Goal: Check status: Check status

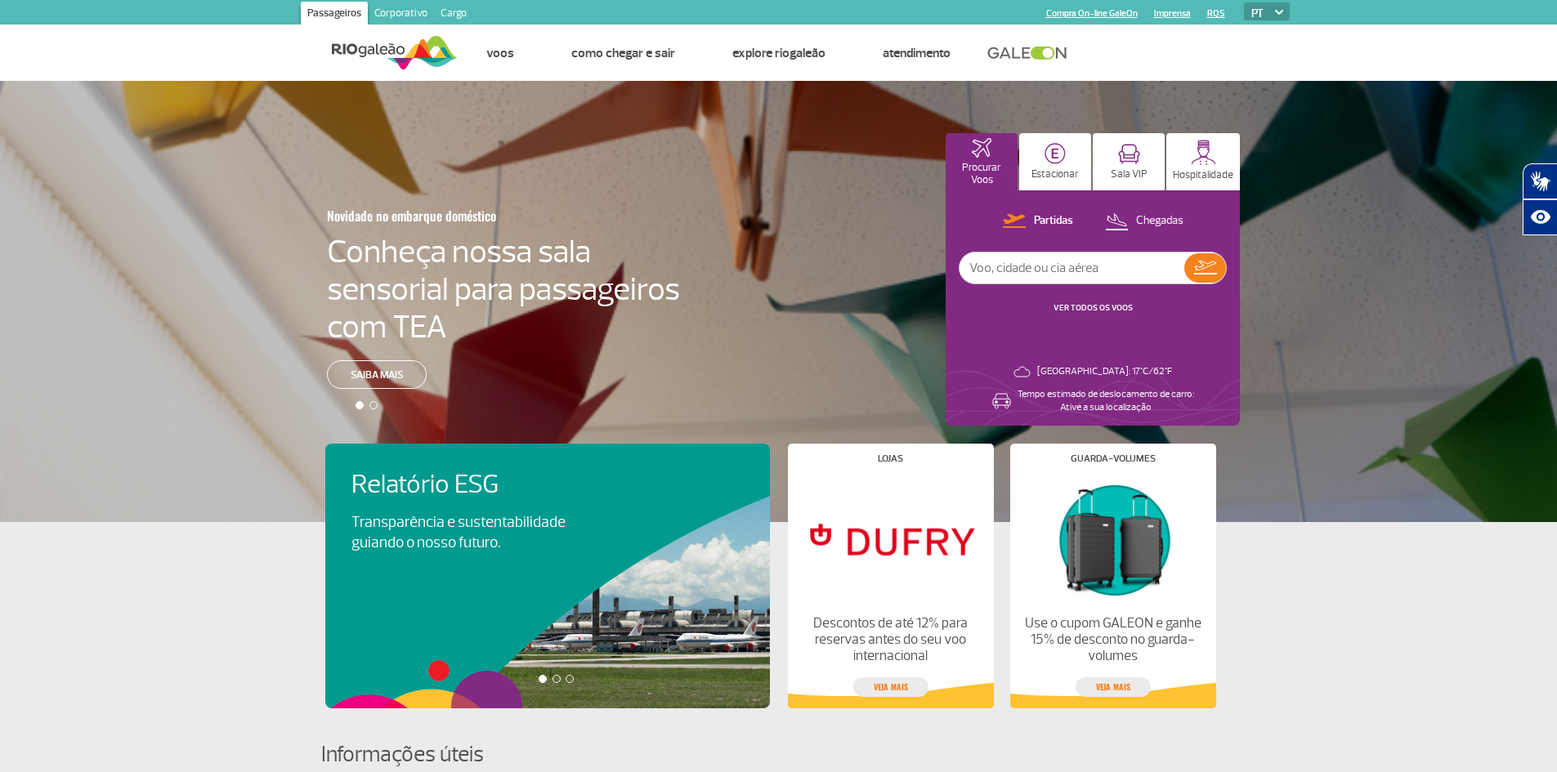
click at [832, 194] on div "Novidade no embarque doméstico Conheça nossa sala sensorial para passageiros co…" at bounding box center [778, 301] width 1557 height 441
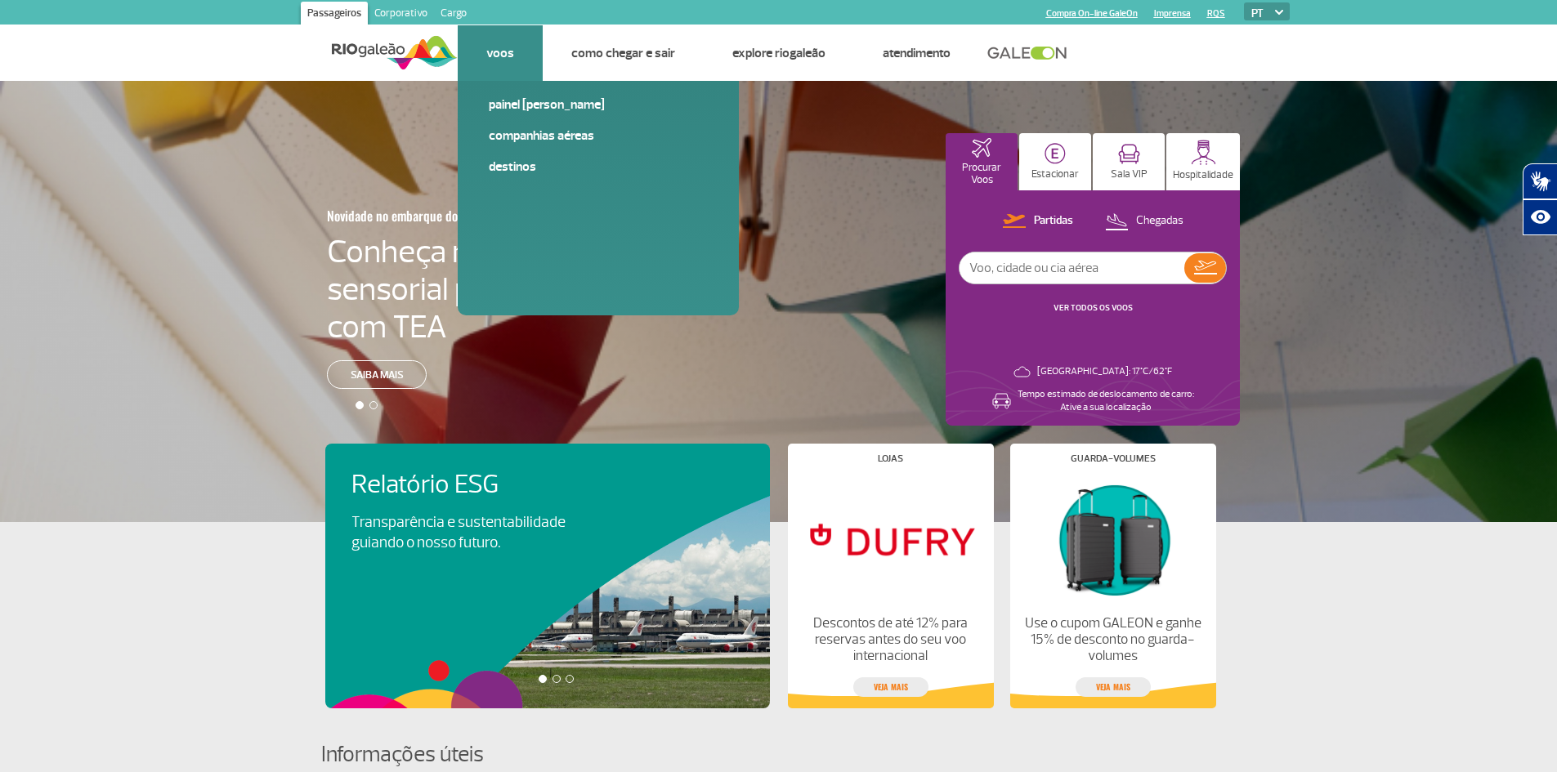
click at [514, 71] on li "Voos Painel [PERSON_NAME] Companhias Aéreas Destinos" at bounding box center [500, 53] width 85 height 56
click at [524, 106] on link "Painel [PERSON_NAME]" at bounding box center [598, 105] width 219 height 18
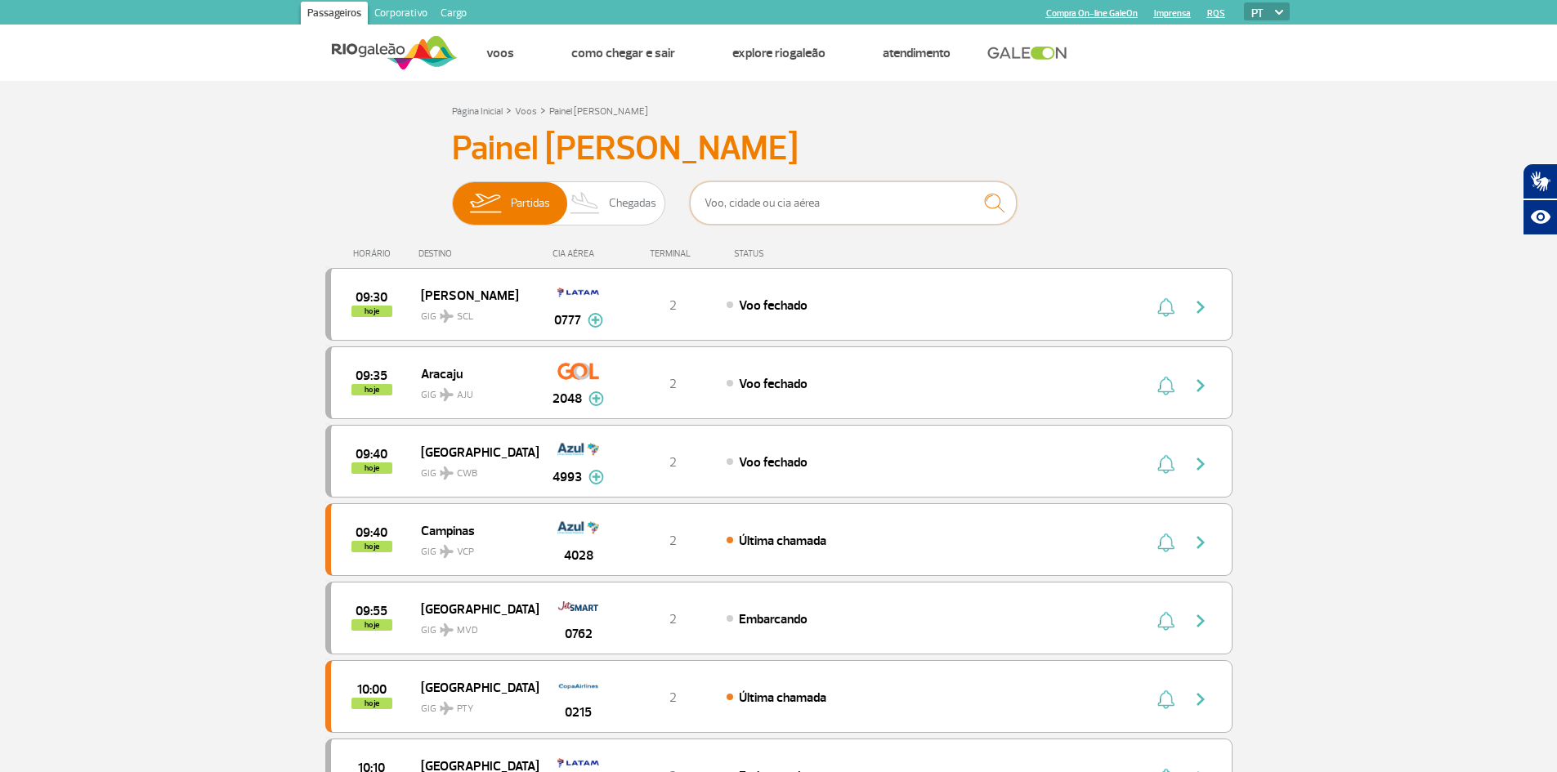
click at [858, 201] on input "text" at bounding box center [853, 202] width 327 height 43
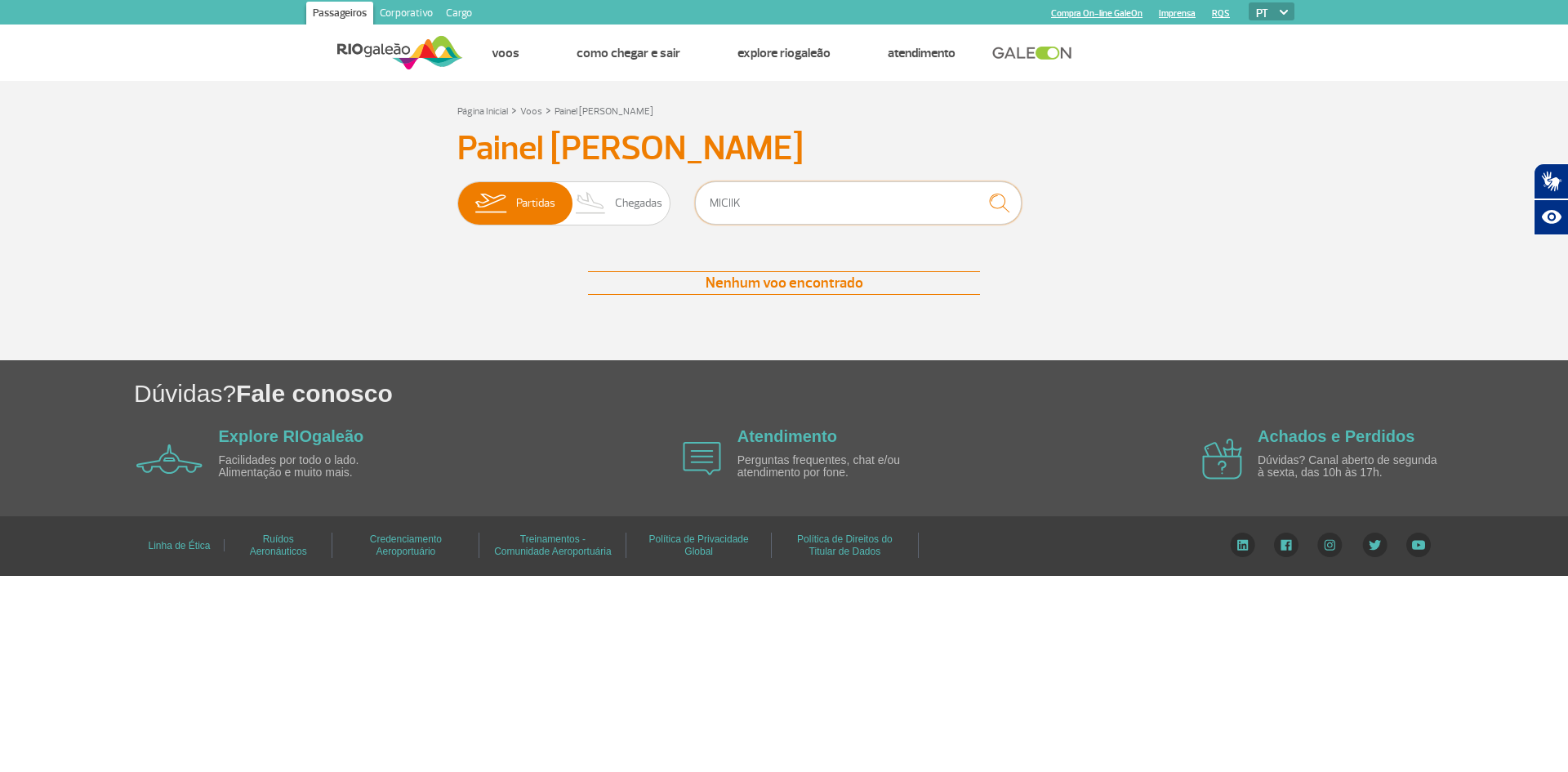
type input "MICIIK"
click at [992, 201] on img "submit" at bounding box center [998, 203] width 35 height 34
click at [657, 202] on span "Chegadas" at bounding box center [638, 203] width 47 height 42
click at [458, 195] on input "Partidas Chegadas" at bounding box center [458, 195] width 0 height 0
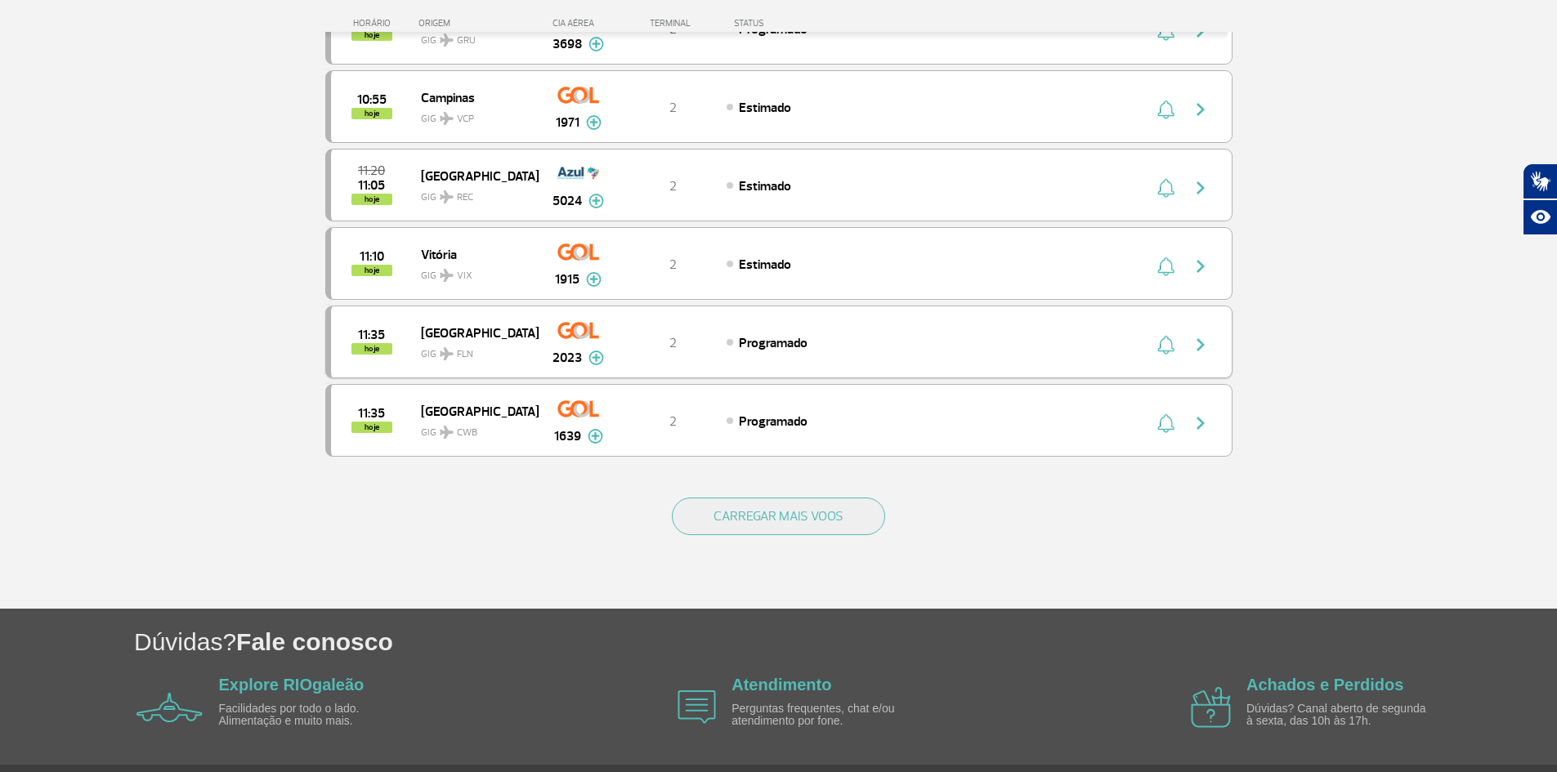
scroll to position [1442, 0]
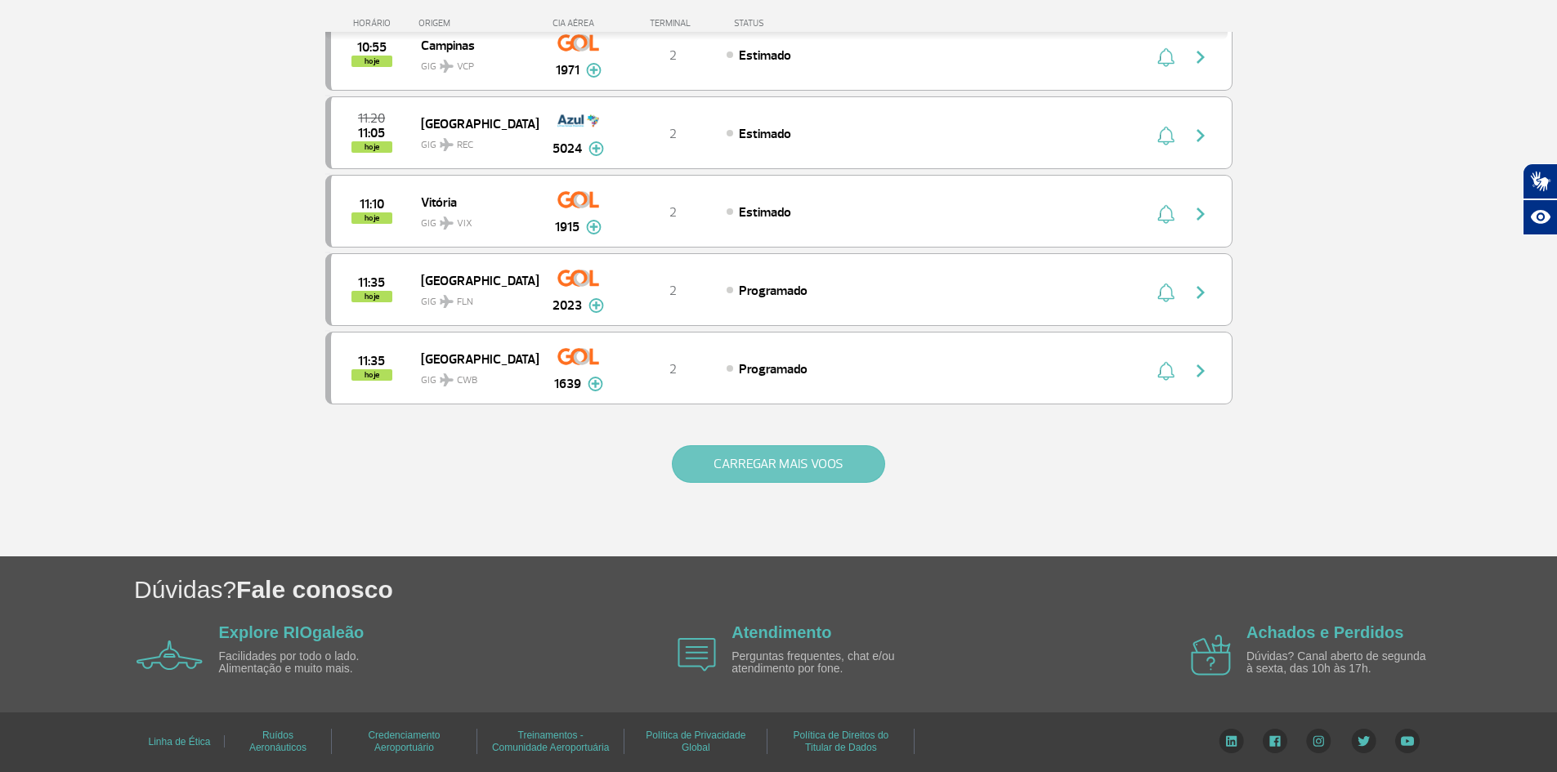
click at [763, 480] on button "CARREGAR MAIS VOOS" at bounding box center [778, 464] width 213 height 38
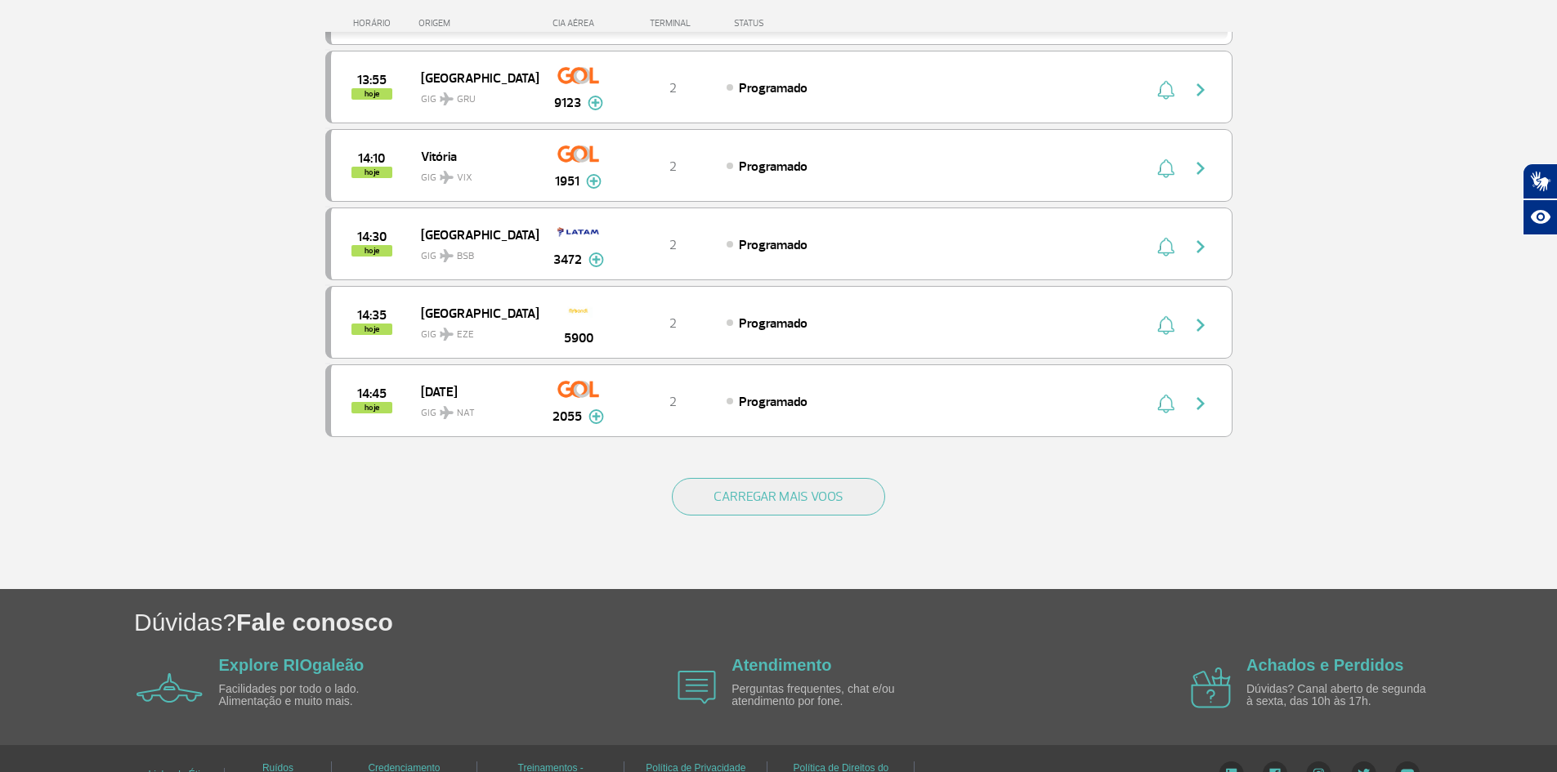
scroll to position [3011, 0]
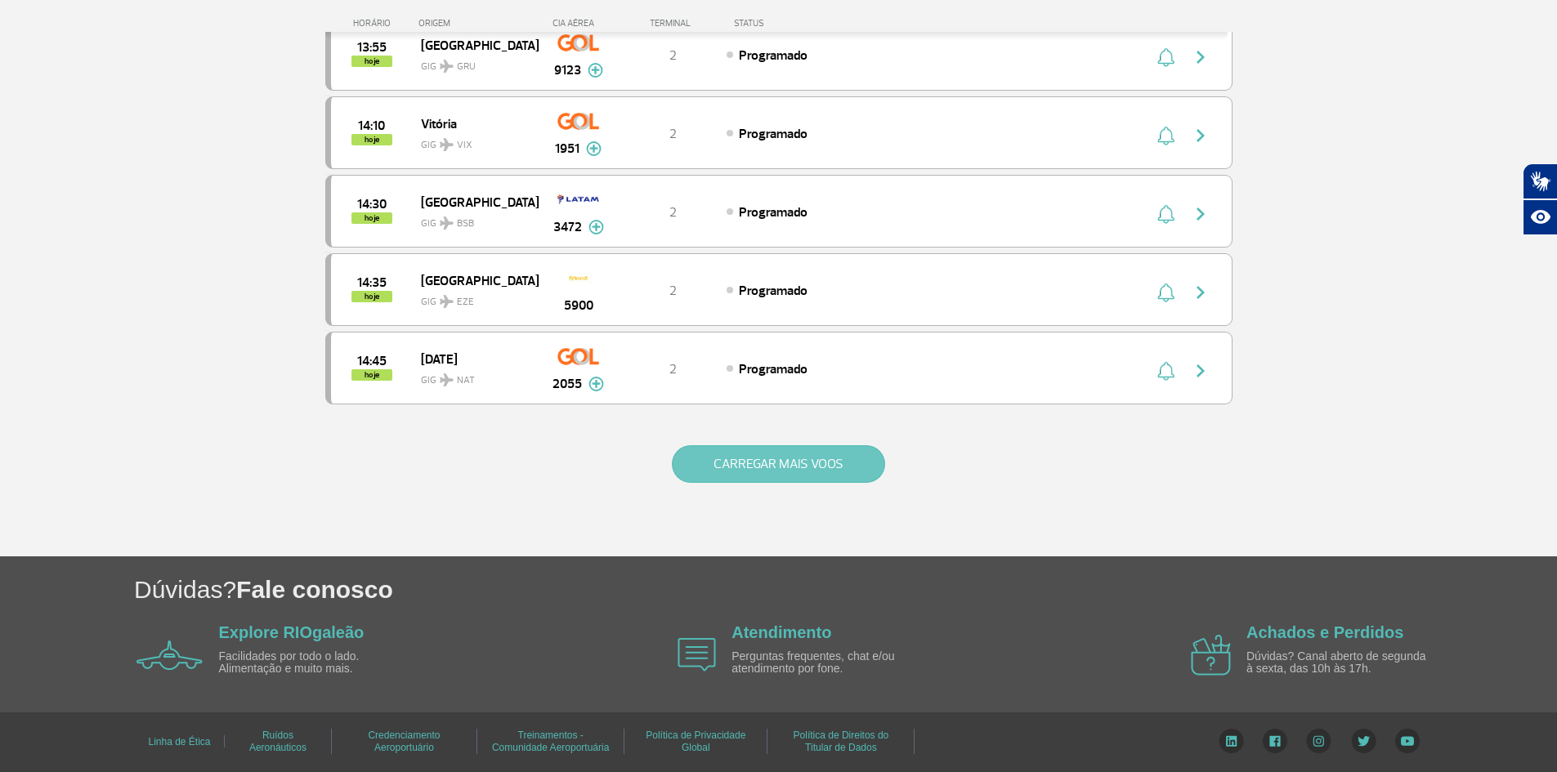
click at [754, 451] on button "CARREGAR MAIS VOOS" at bounding box center [778, 464] width 213 height 38
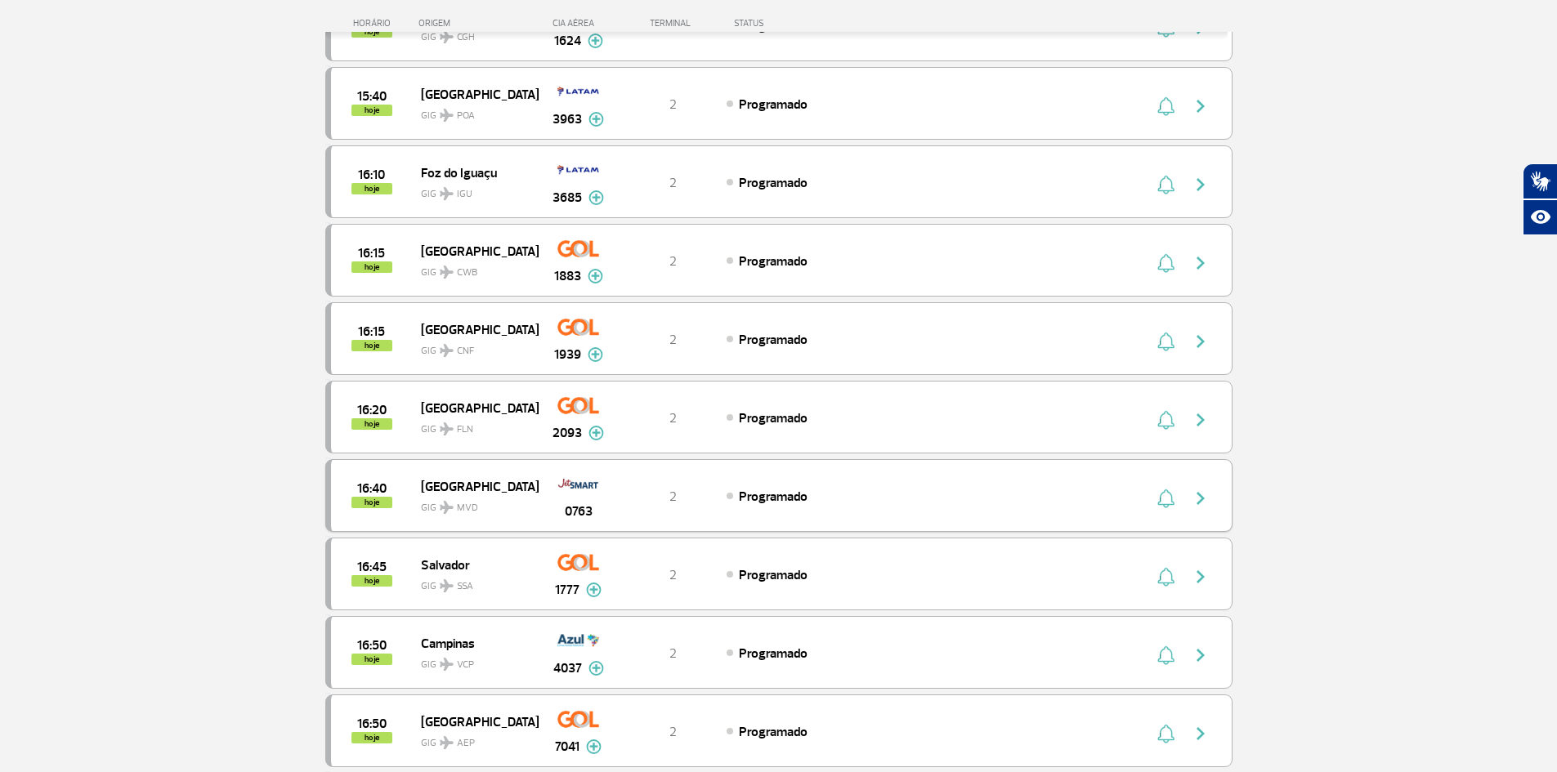
scroll to position [3910, 0]
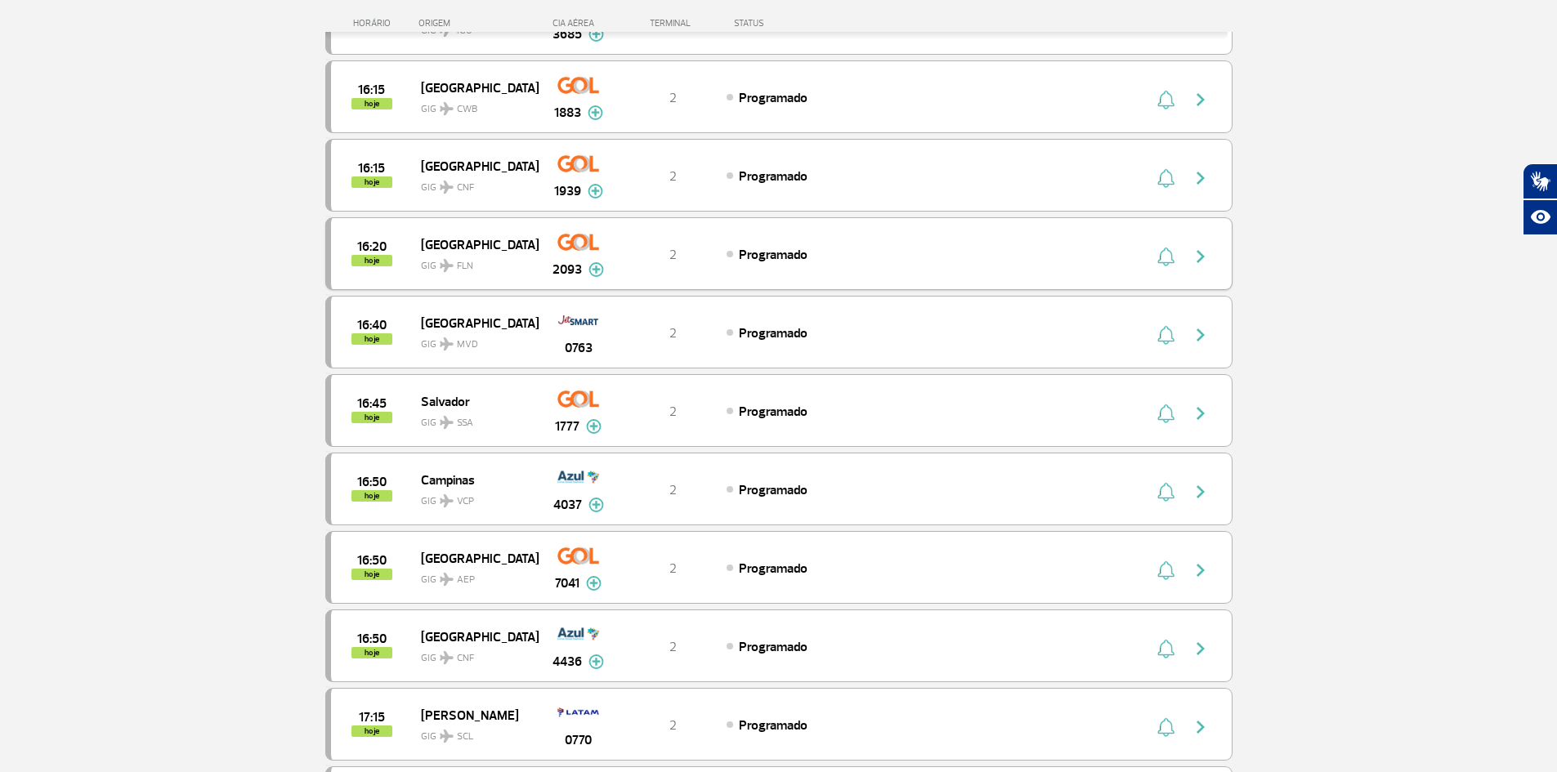
click at [529, 279] on div "16:20 hoje [GEOGRAPHIC_DATA] GIG FLN 2093 2 Programado Parcerias: Air France 19…" at bounding box center [778, 253] width 907 height 73
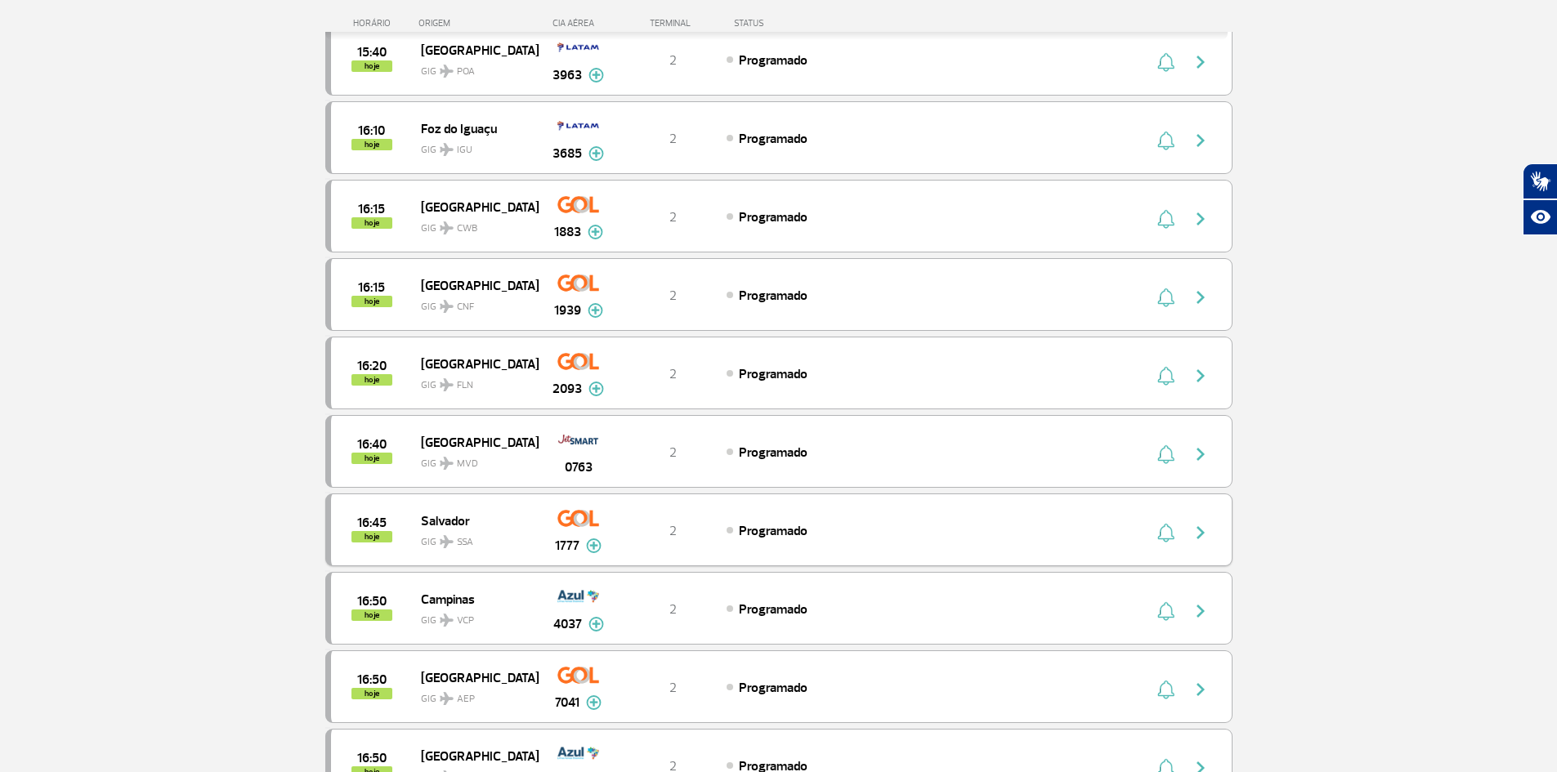
scroll to position [3828, 0]
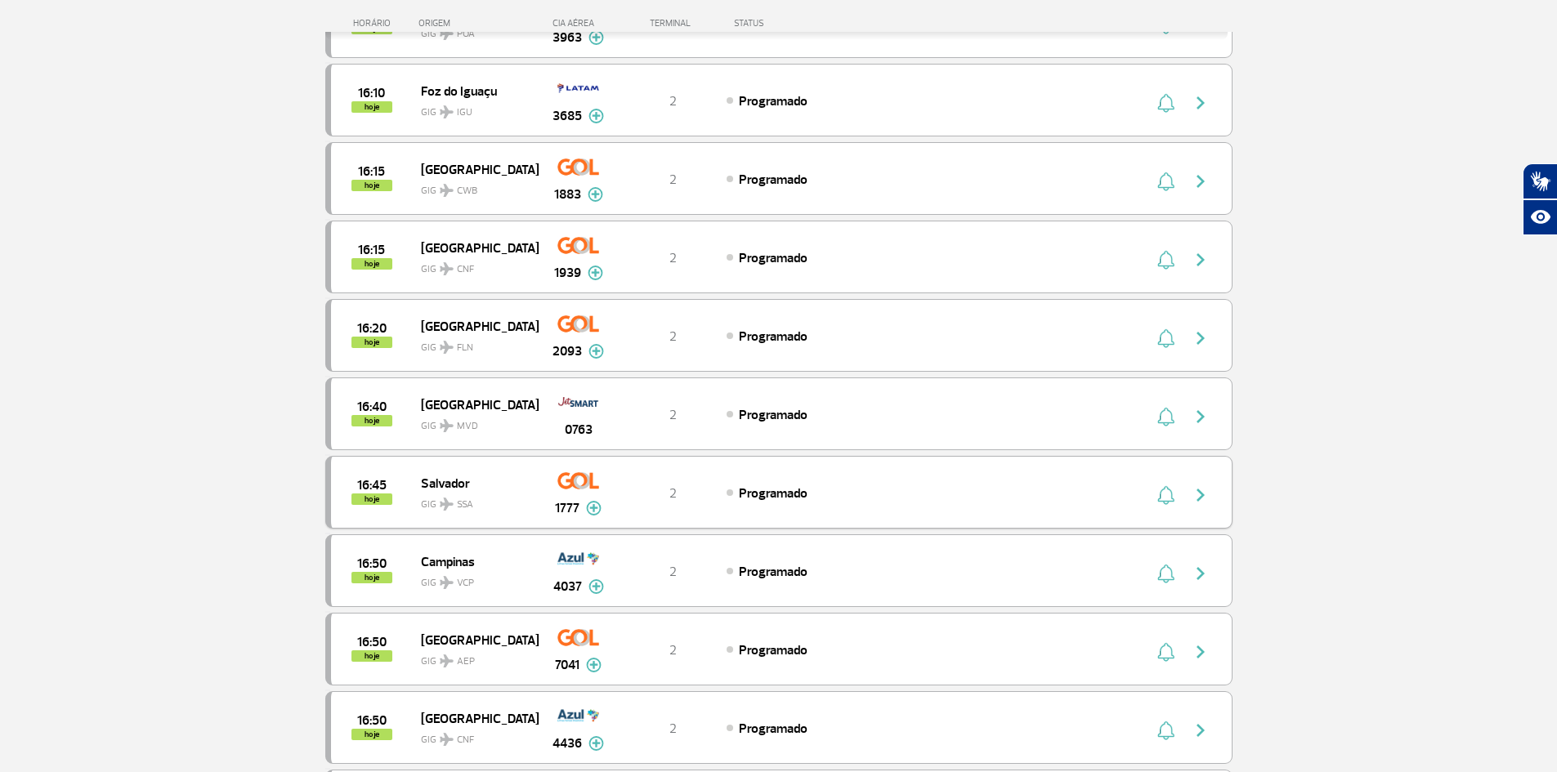
click at [473, 502] on span "GIG SSA" at bounding box center [473, 501] width 105 height 24
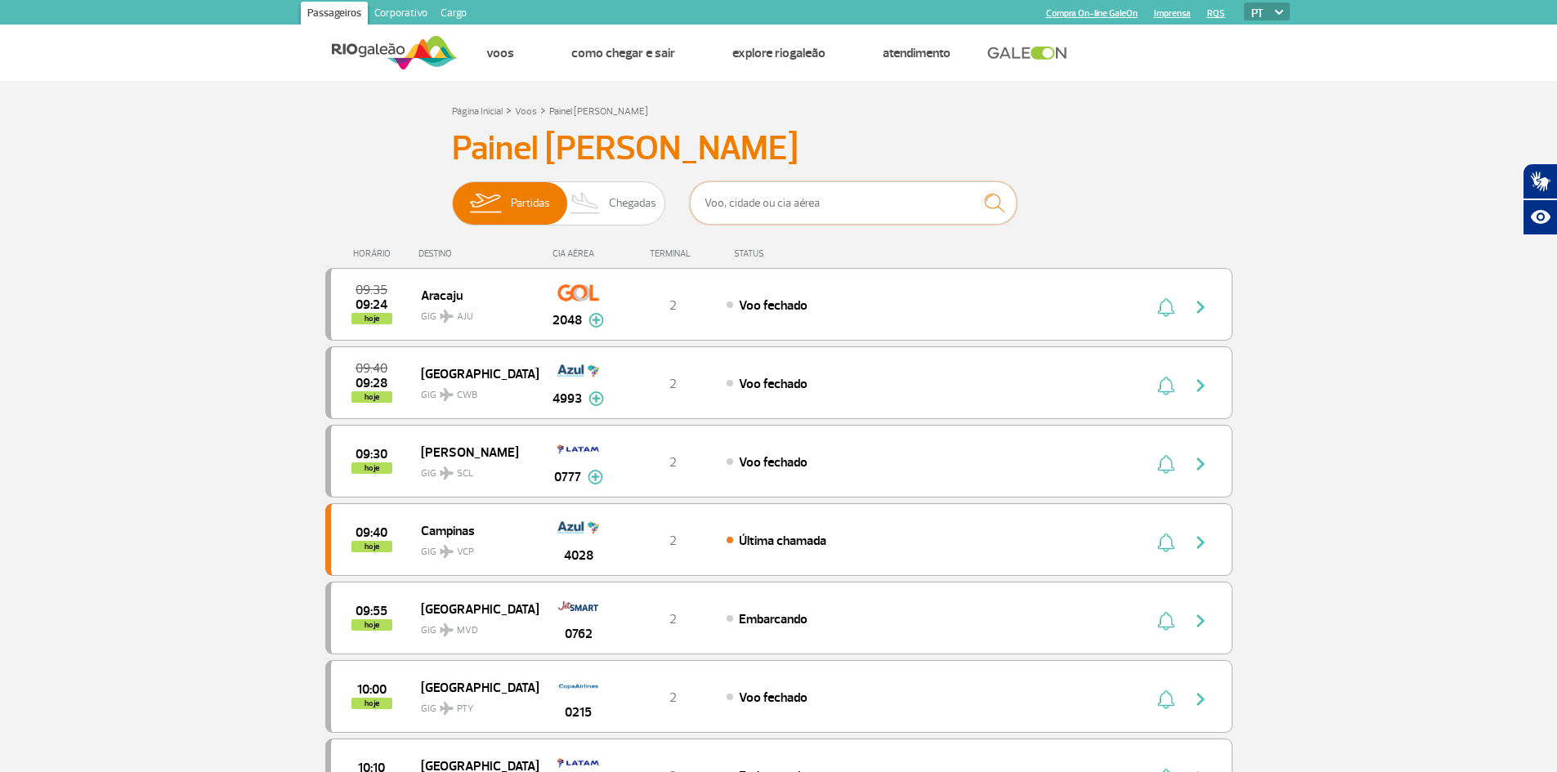
click at [772, 221] on input "text" at bounding box center [853, 202] width 327 height 43
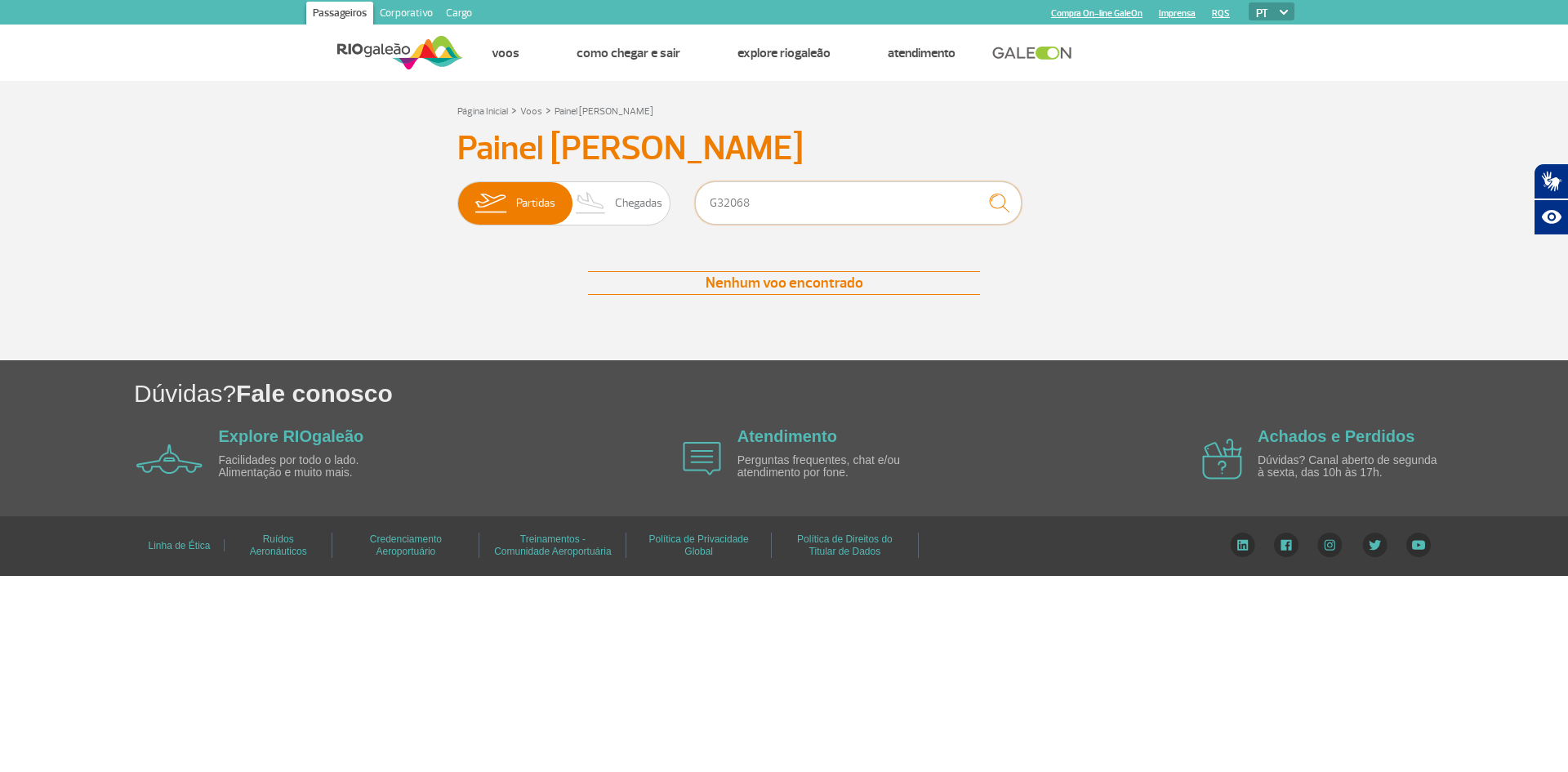
type input "G32068"
click at [988, 207] on img "submit" at bounding box center [998, 203] width 35 height 34
click at [721, 208] on input "G32068" at bounding box center [858, 202] width 327 height 43
click at [745, 217] on input "G32068" at bounding box center [858, 202] width 327 height 43
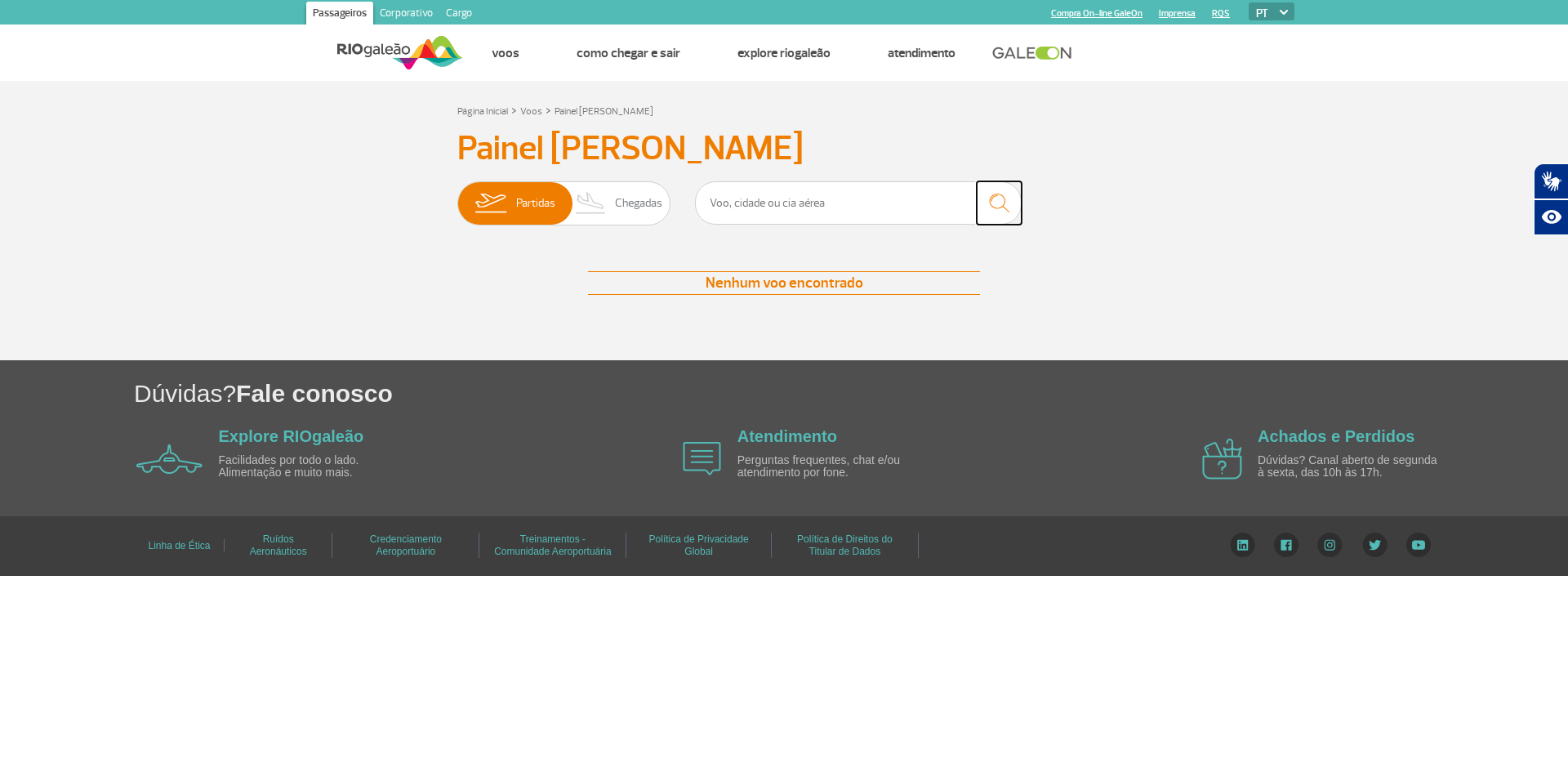
click at [1003, 206] on img "submit" at bounding box center [998, 203] width 35 height 34
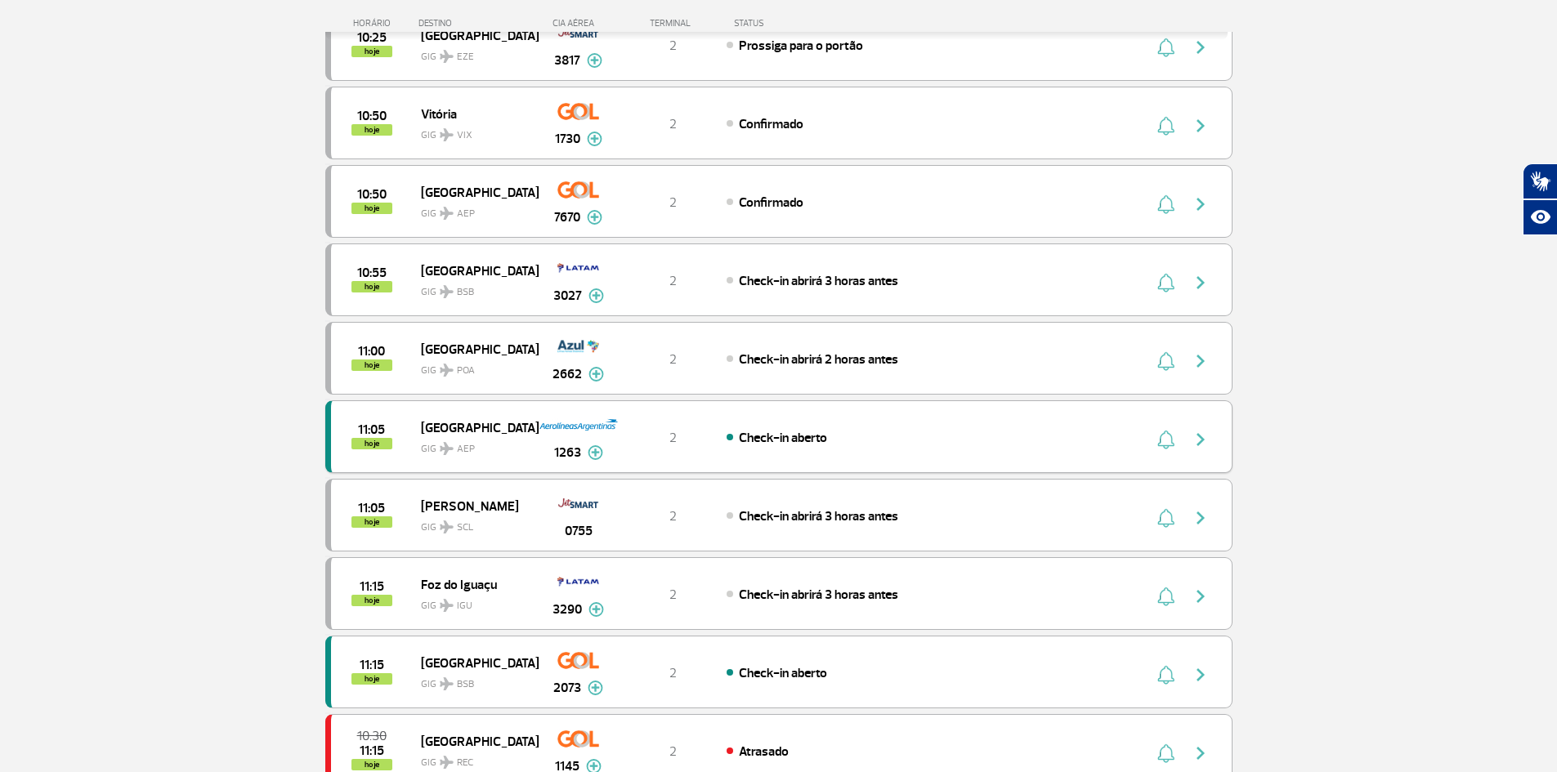
scroll to position [1308, 0]
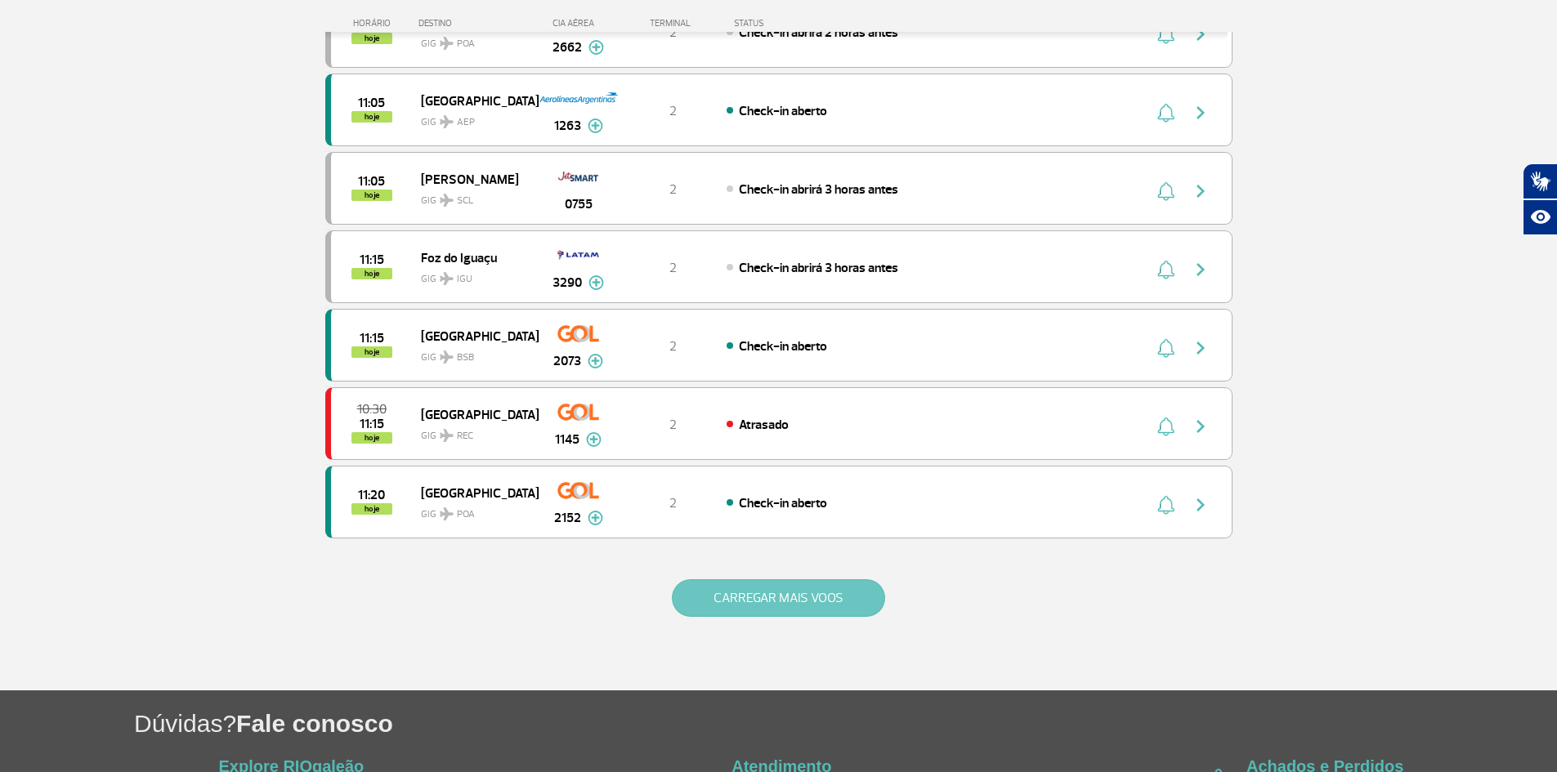
click at [802, 597] on button "CARREGAR MAIS VOOS" at bounding box center [778, 598] width 213 height 38
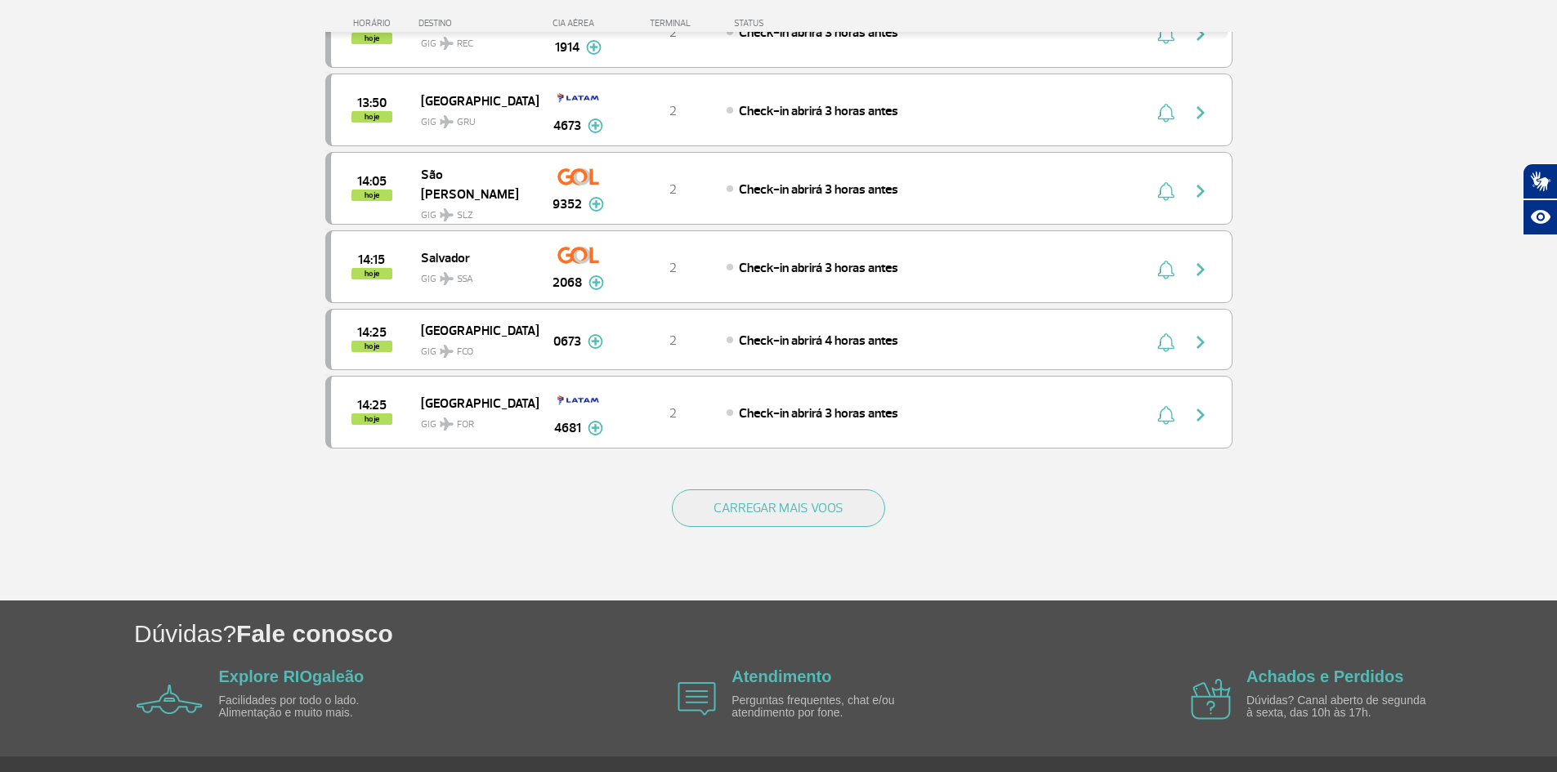
scroll to position [2999, 0]
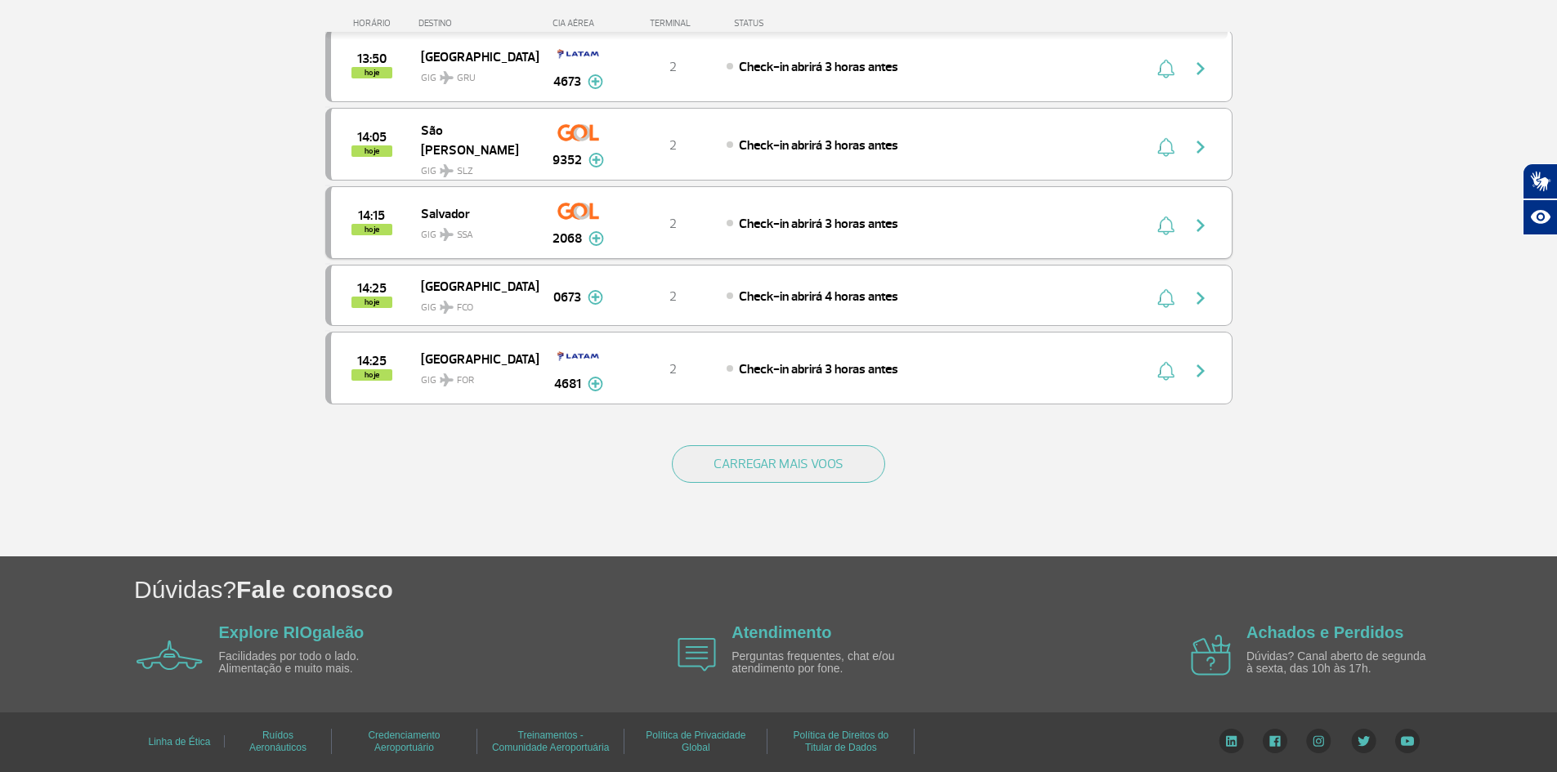
click at [733, 244] on div "14:15 hoje [GEOGRAPHIC_DATA] SSA 2068 2 Check-in abrirá 3 horas antes Parcerias…" at bounding box center [778, 222] width 907 height 73
click at [1199, 220] on img "button" at bounding box center [1201, 226] width 20 height 20
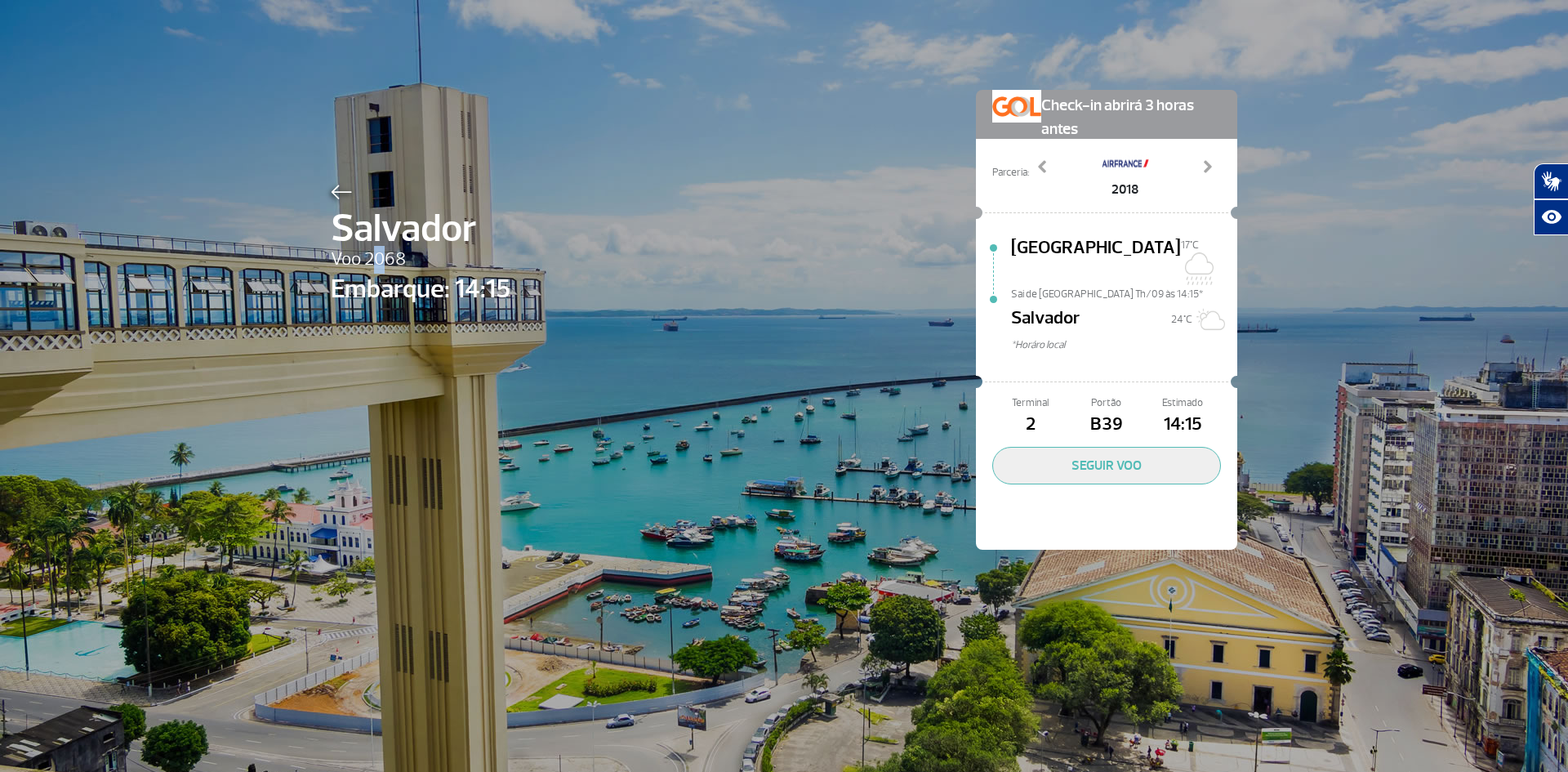
drag, startPoint x: 365, startPoint y: 254, endPoint x: 382, endPoint y: 255, distance: 17.0
click at [382, 255] on span "Voo 2068" at bounding box center [421, 260] width 180 height 28
click at [436, 260] on span "Voo 2068" at bounding box center [421, 260] width 180 height 28
click at [1118, 447] on button "SEGUIR VOO" at bounding box center [1106, 466] width 229 height 38
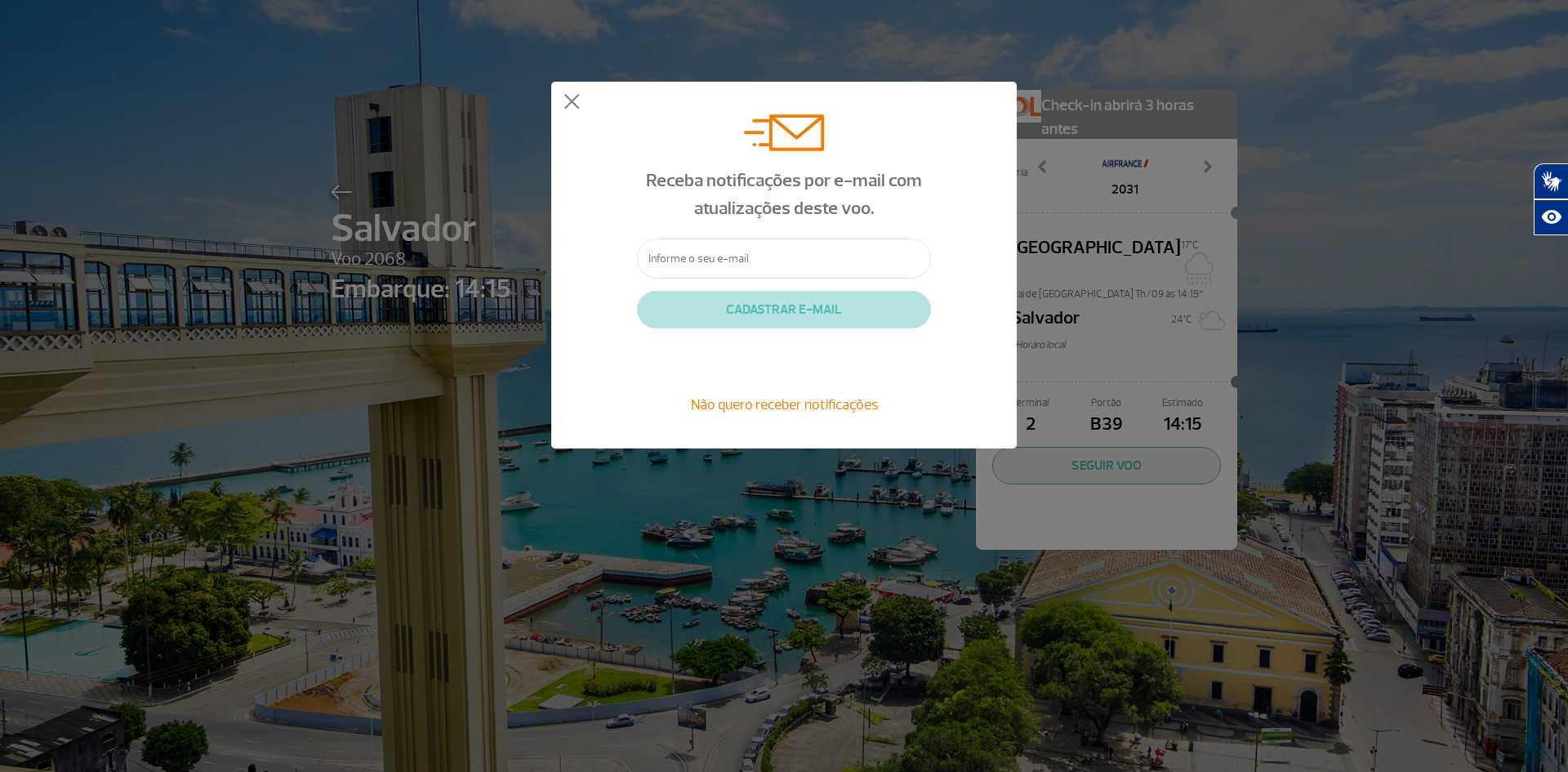
click at [705, 253] on input "text" at bounding box center [784, 259] width 294 height 40
click at [806, 273] on input "text" at bounding box center [784, 259] width 294 height 40
type input "A"
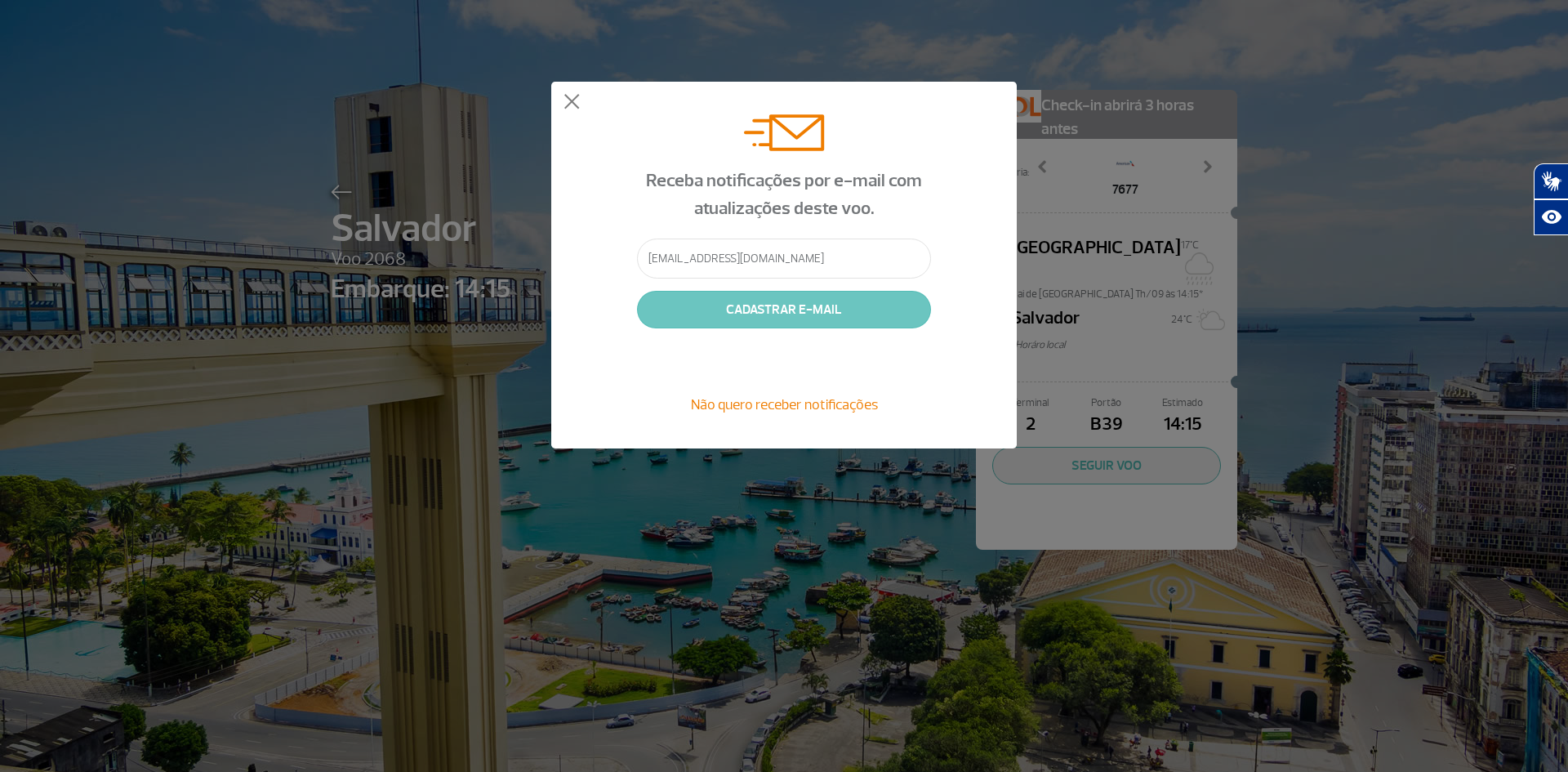
type input "[EMAIL_ADDRESS][DOMAIN_NAME]"
click at [741, 310] on button "CADASTRAR E-MAIL" at bounding box center [784, 310] width 294 height 38
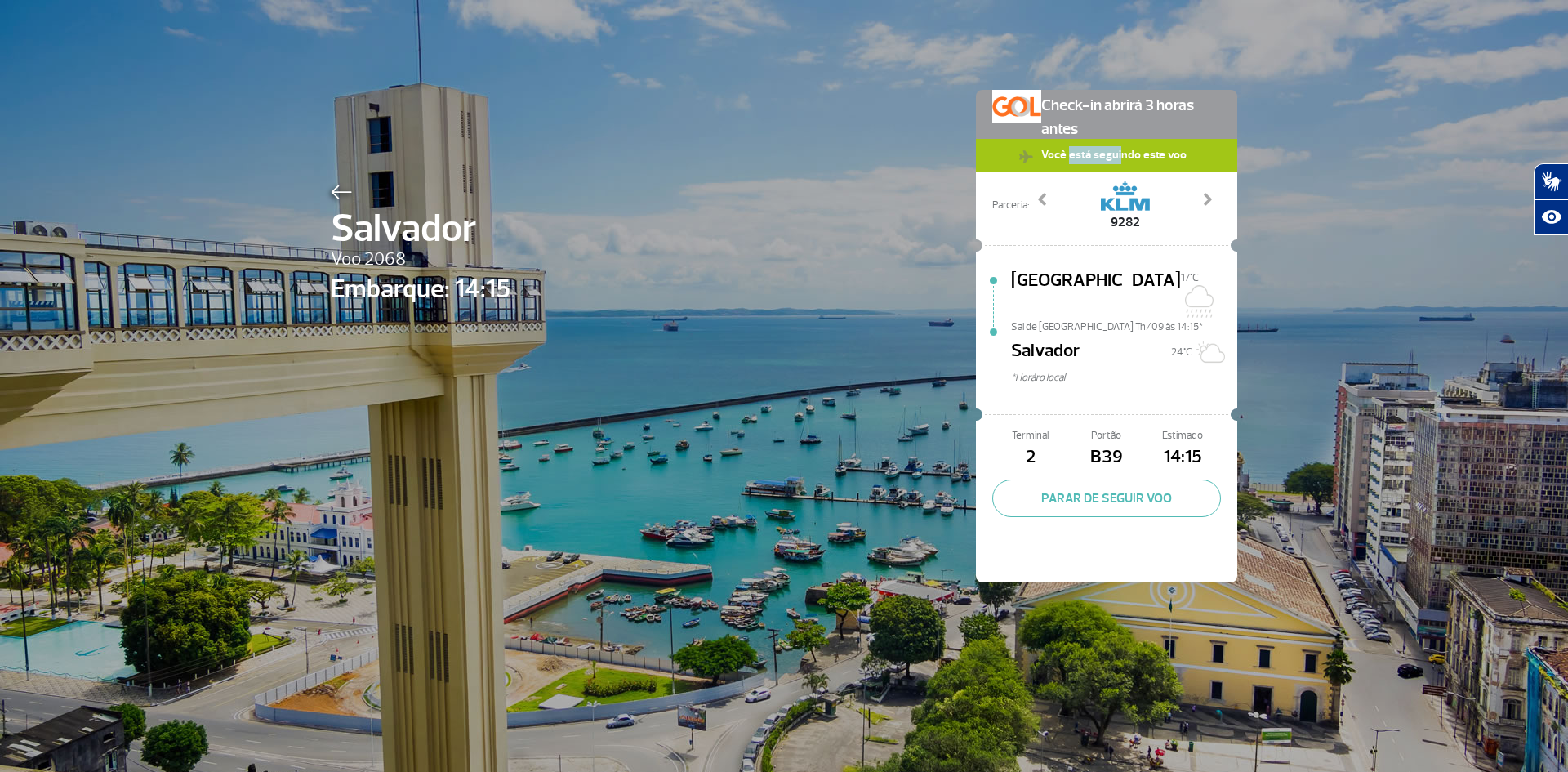
drag, startPoint x: 1065, startPoint y: 158, endPoint x: 1115, endPoint y: 151, distance: 50.5
click at [1115, 151] on span "Você está seguindo este voo" at bounding box center [1114, 154] width 162 height 31
